Goal: Task Accomplishment & Management: Use online tool/utility

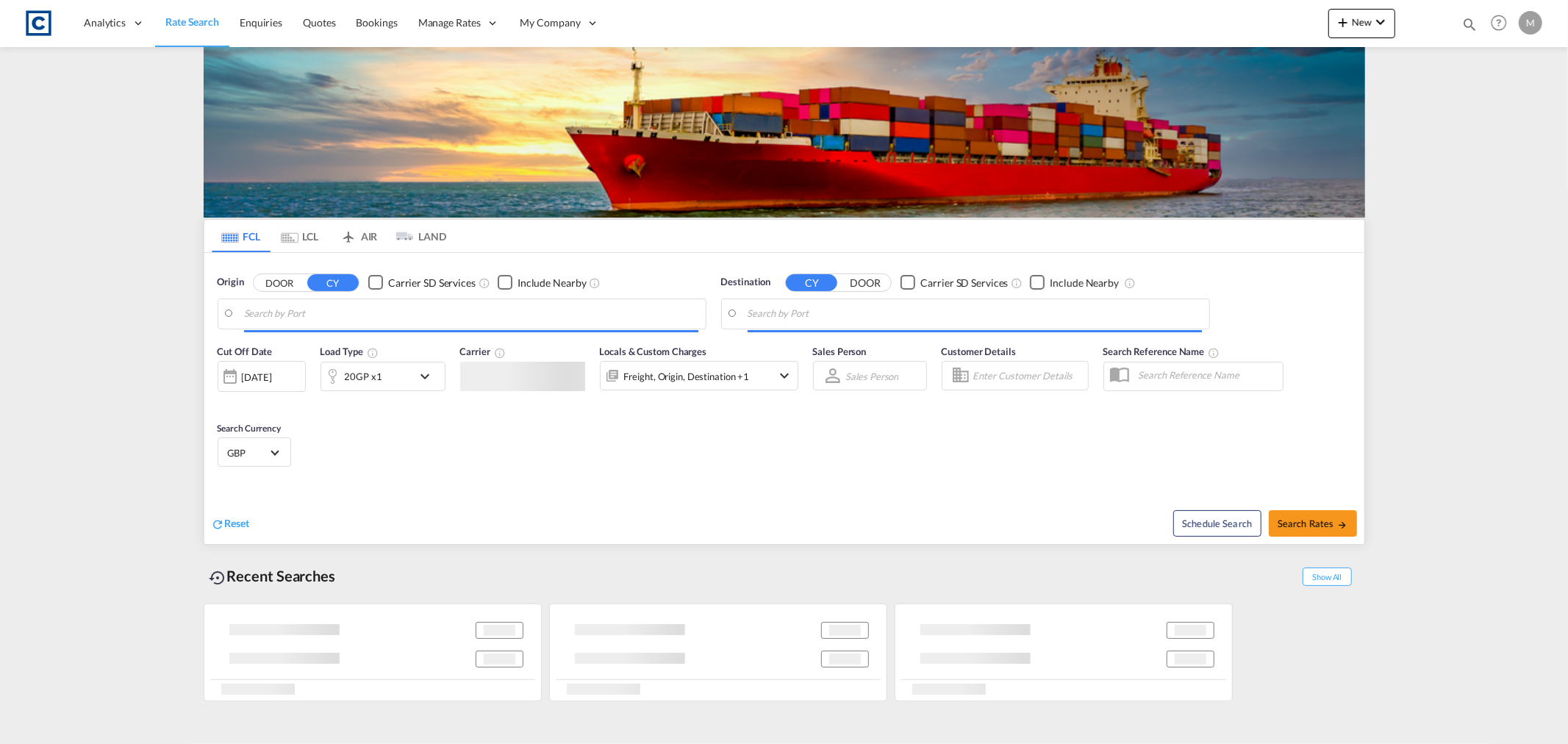
type input "GB-B20, [GEOGRAPHIC_DATA]"
type input "[GEOGRAPHIC_DATA], [GEOGRAPHIC_DATA]"
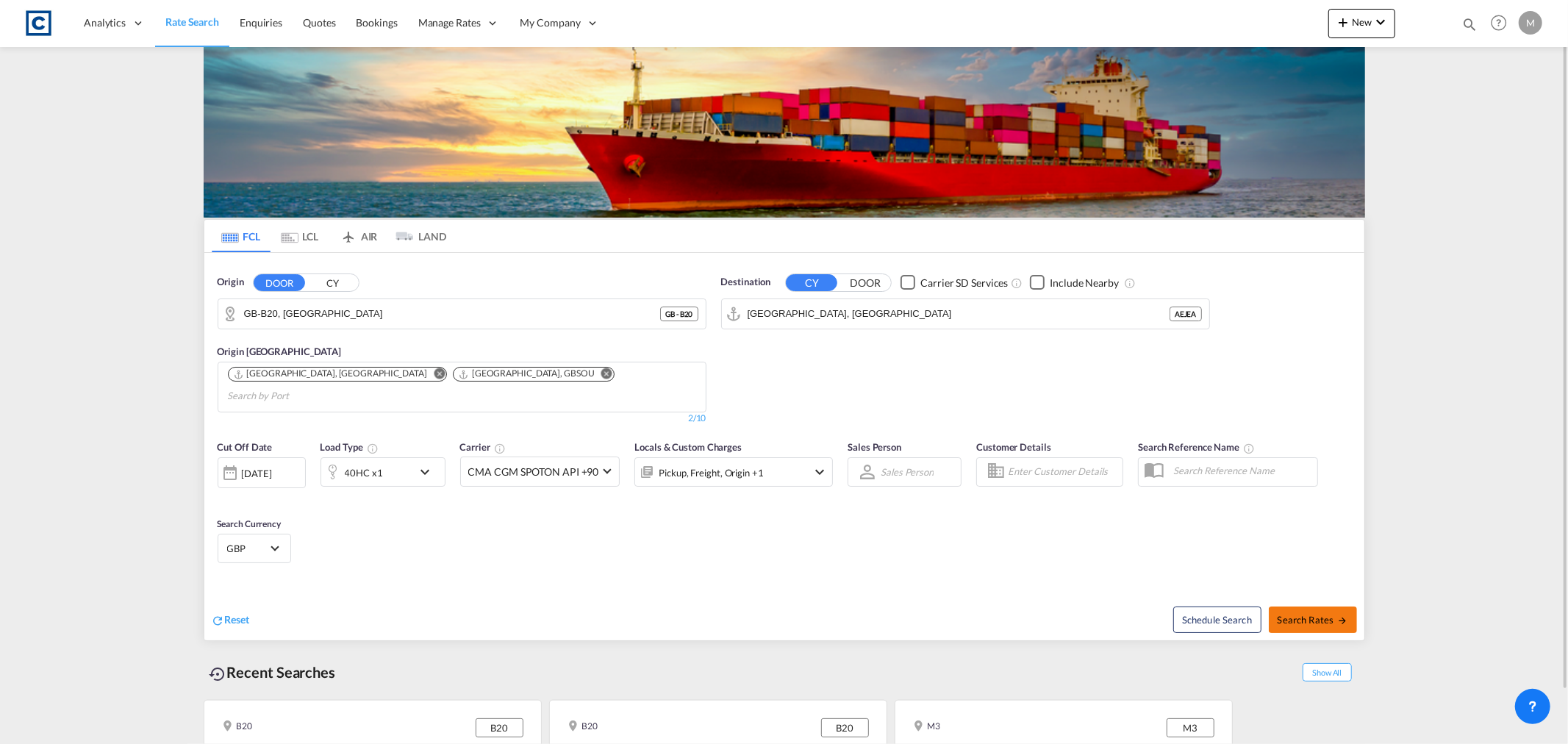
click at [1311, 613] on span "Search Rates" at bounding box center [1313, 619] width 70 height 12
type input "B20 to AEJEA / [DATE]"
